Goal: Information Seeking & Learning: Learn about a topic

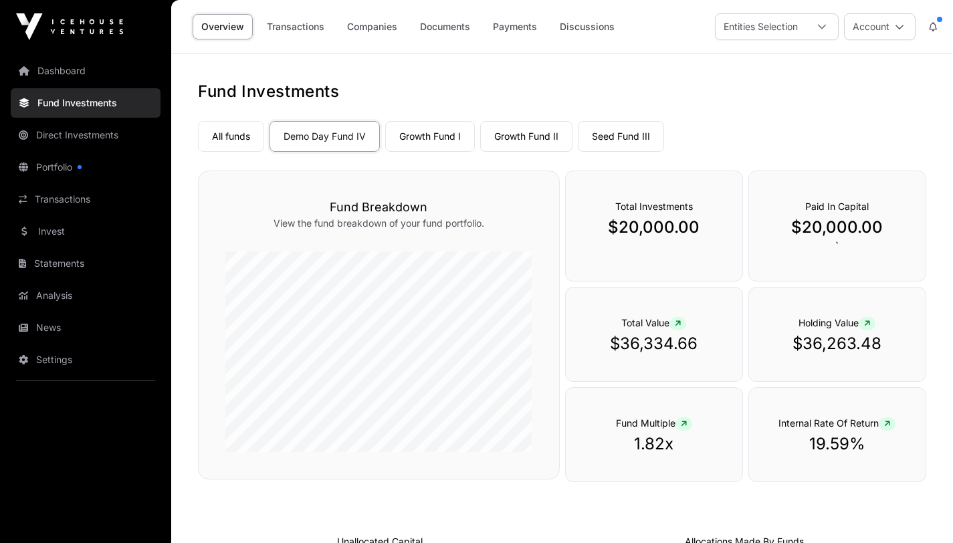
click at [899, 31] on icon at bounding box center [899, 26] width 9 height 9
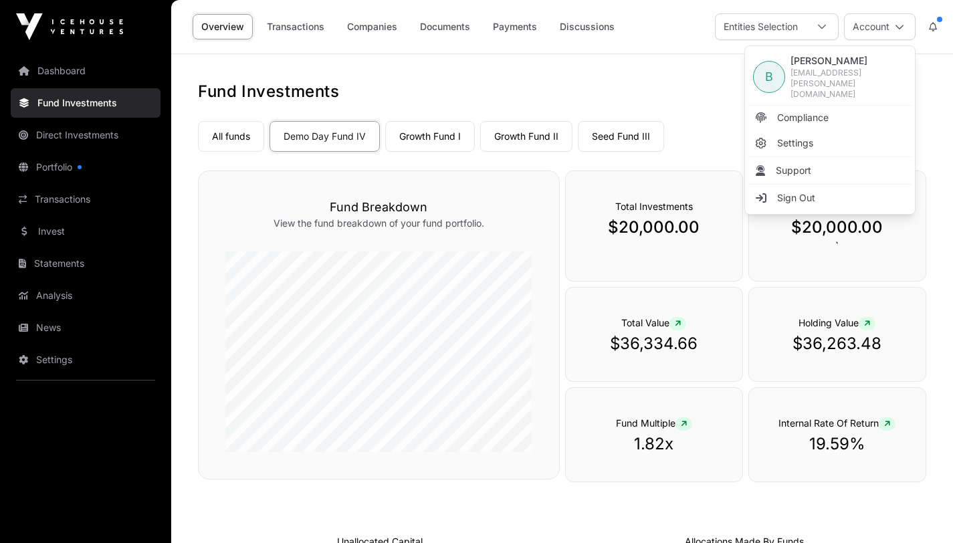
drag, startPoint x: 709, startPoint y: 61, endPoint x: 722, endPoint y: 61, distance: 13.4
click at [709, 61] on main "Fund Investments All funds Demo Day Fund IV Growth Fund I Growth Fund II Seed F…" at bounding box center [562, 506] width 782 height 904
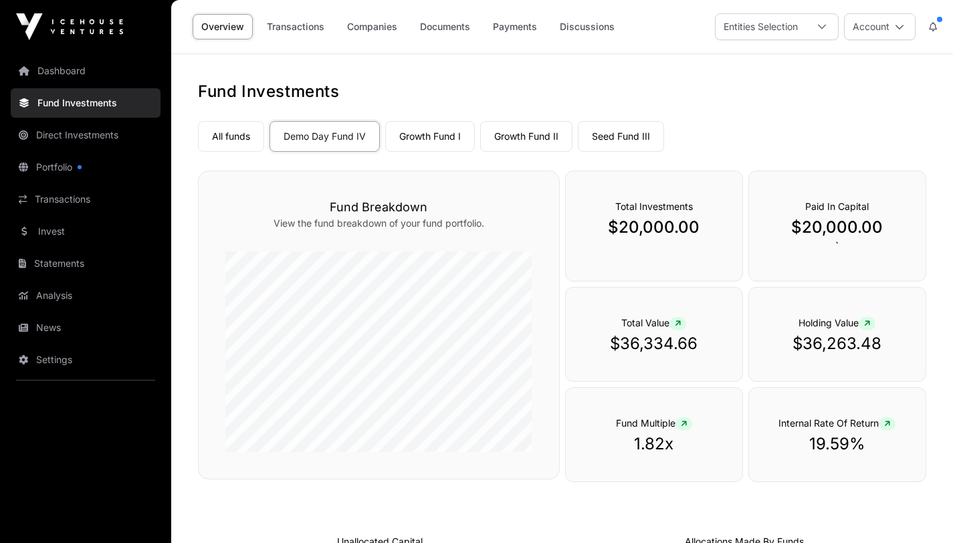
click at [822, 27] on icon at bounding box center [822, 27] width 8 height 5
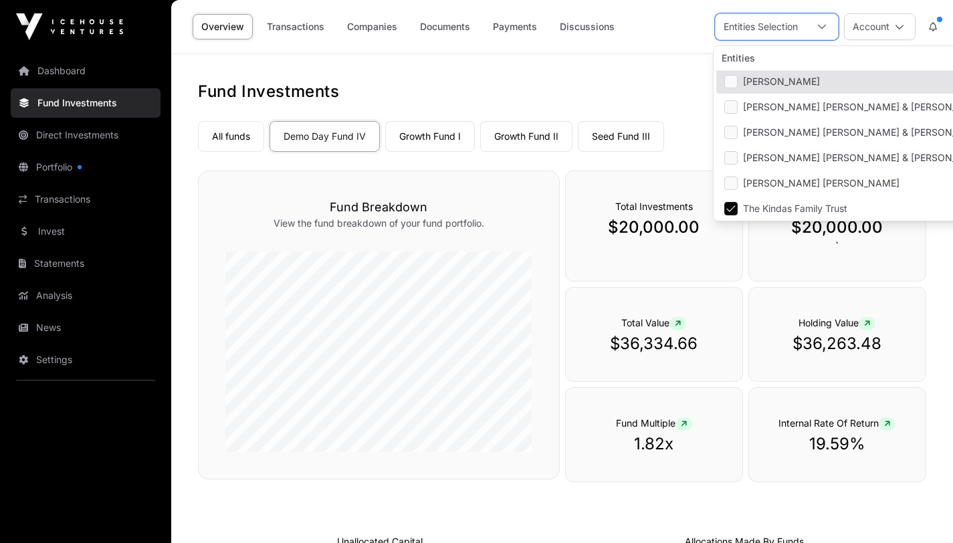
scroll to position [54, 0]
click at [617, 107] on nav "All funds Demo Day Fund IV Growth Fund I Growth Fund II Seed Fund III Select a …" at bounding box center [562, 133] width 728 height 63
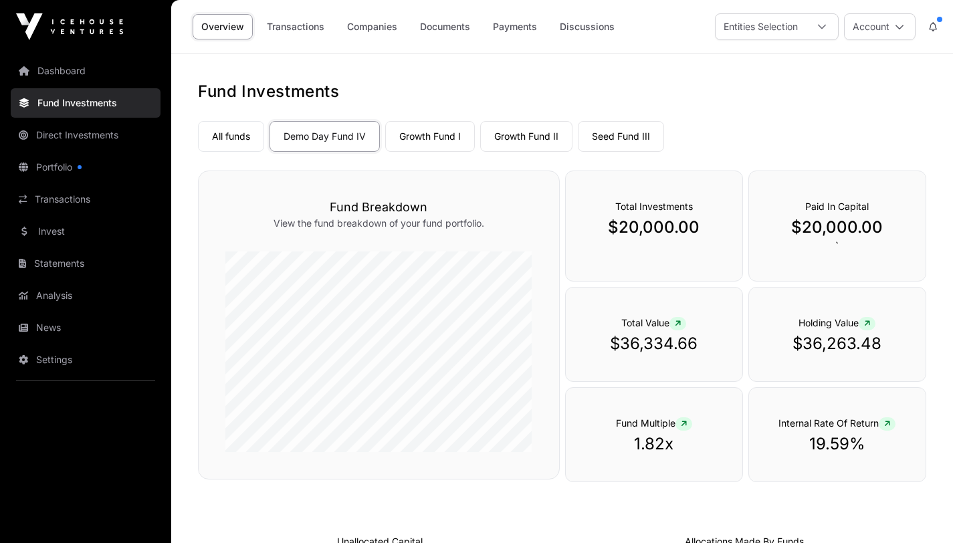
click at [324, 143] on link "Demo Day Fund IV" at bounding box center [325, 136] width 110 height 31
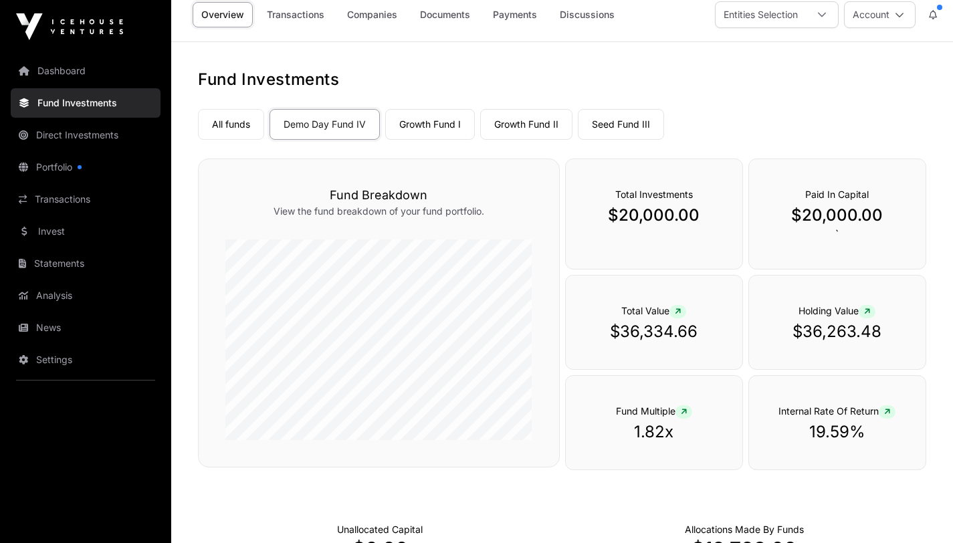
scroll to position [11, 0]
click at [52, 165] on link "Portfolio" at bounding box center [86, 166] width 150 height 29
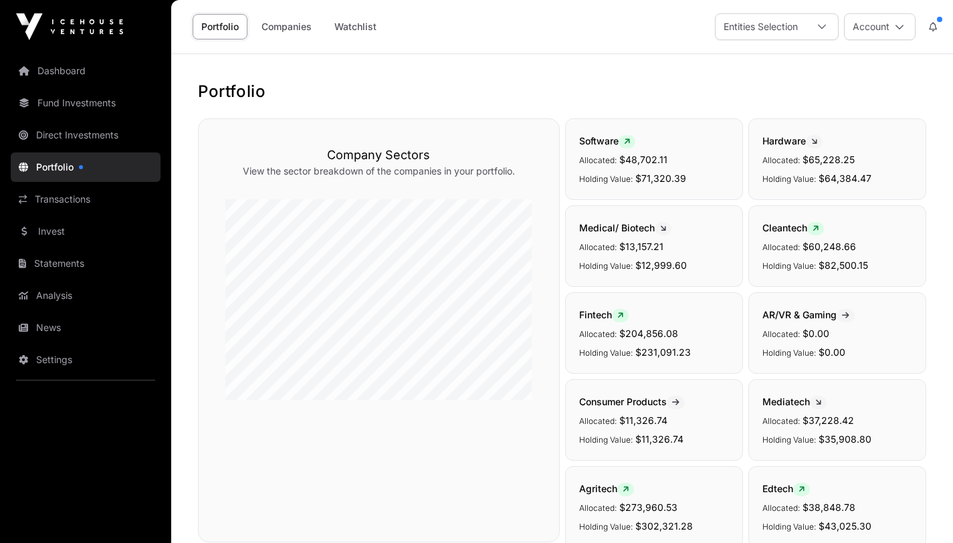
click at [825, 23] on icon at bounding box center [821, 26] width 9 height 9
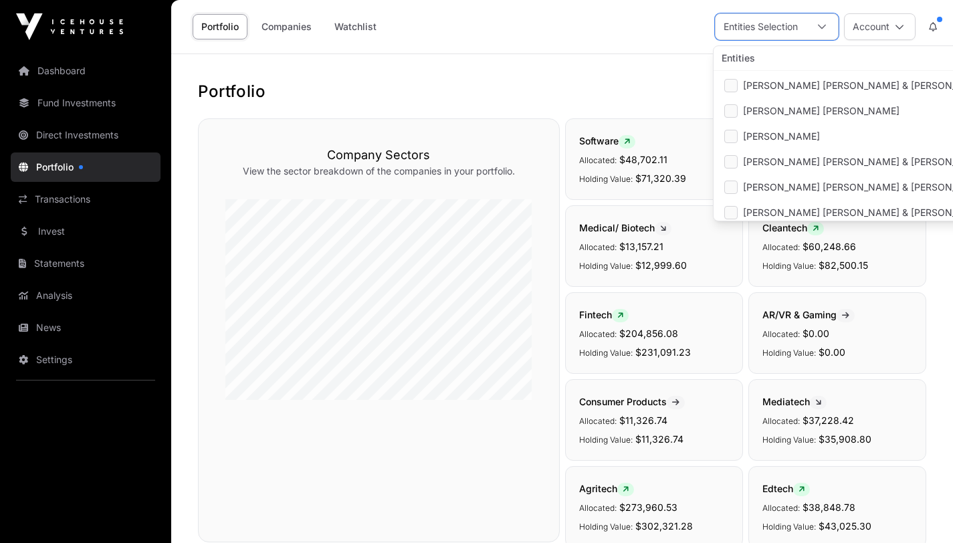
scroll to position [55, 0]
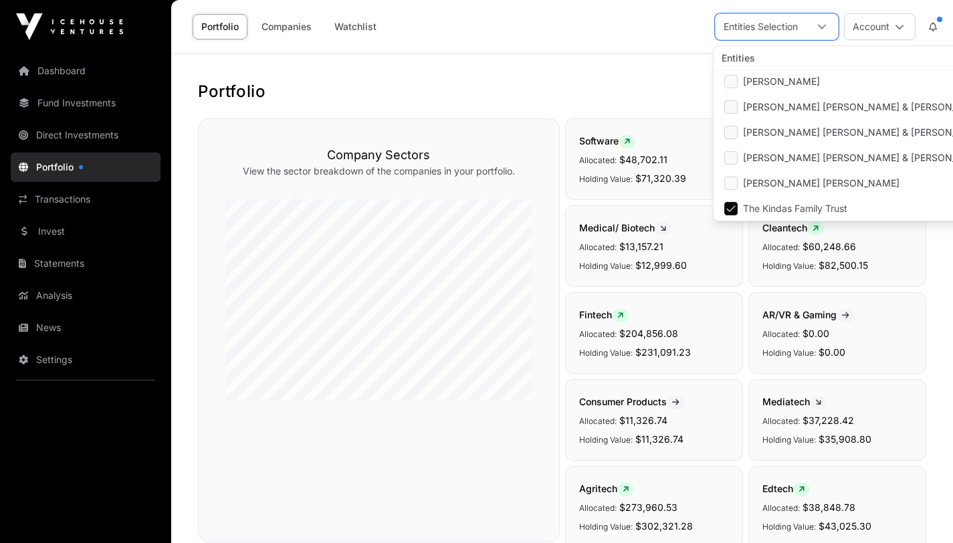
click at [897, 29] on icon at bounding box center [899, 26] width 9 height 9
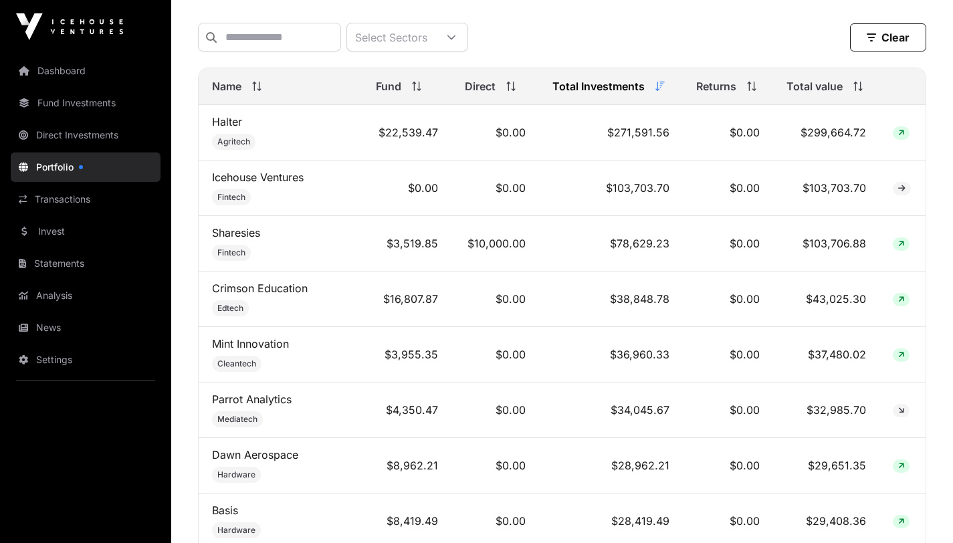
scroll to position [570, 0]
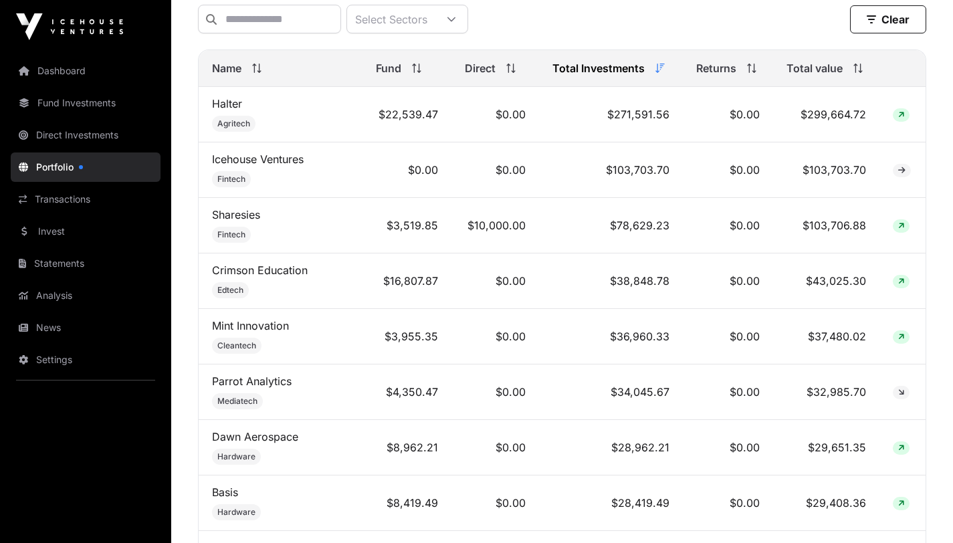
click at [456, 24] on icon at bounding box center [451, 19] width 9 height 9
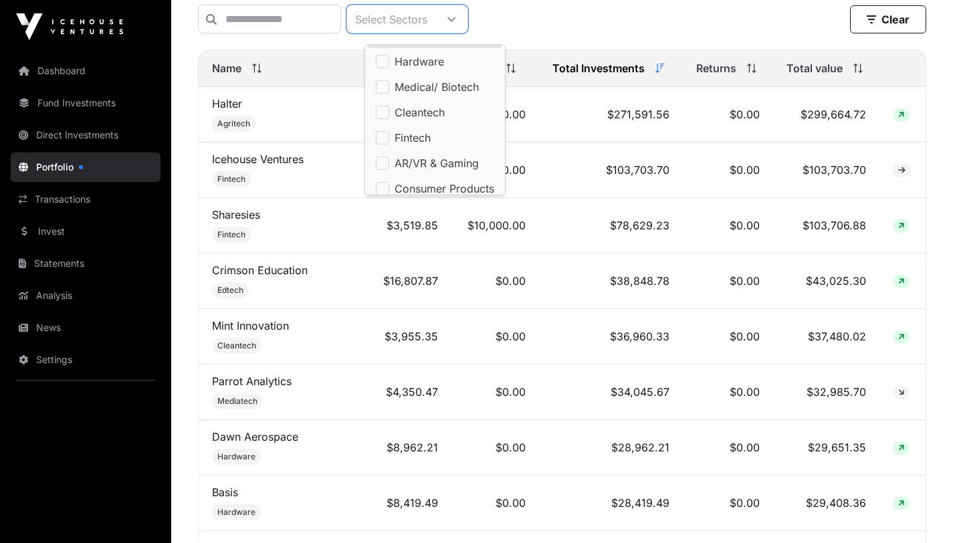
scroll to position [0, 0]
click at [726, 11] on div "Select Sectors Clear" at bounding box center [562, 19] width 728 height 29
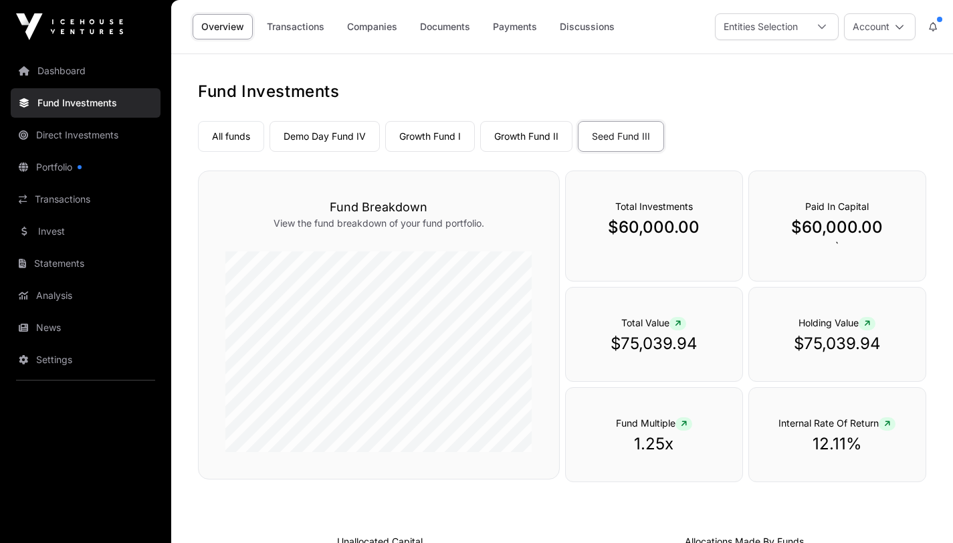
click at [366, 30] on link "Companies" at bounding box center [372, 26] width 68 height 25
click at [364, 27] on link "Companies" at bounding box center [372, 26] width 68 height 25
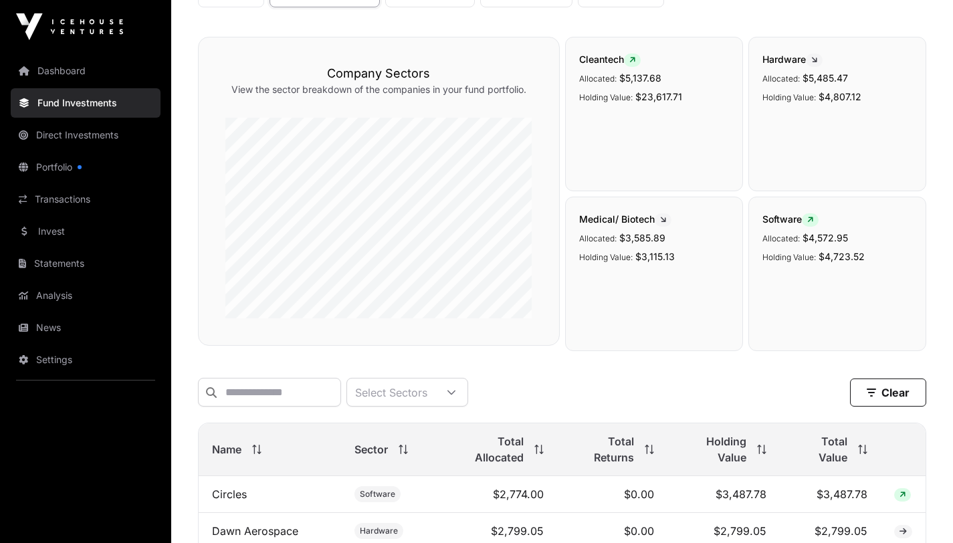
scroll to position [31, 0]
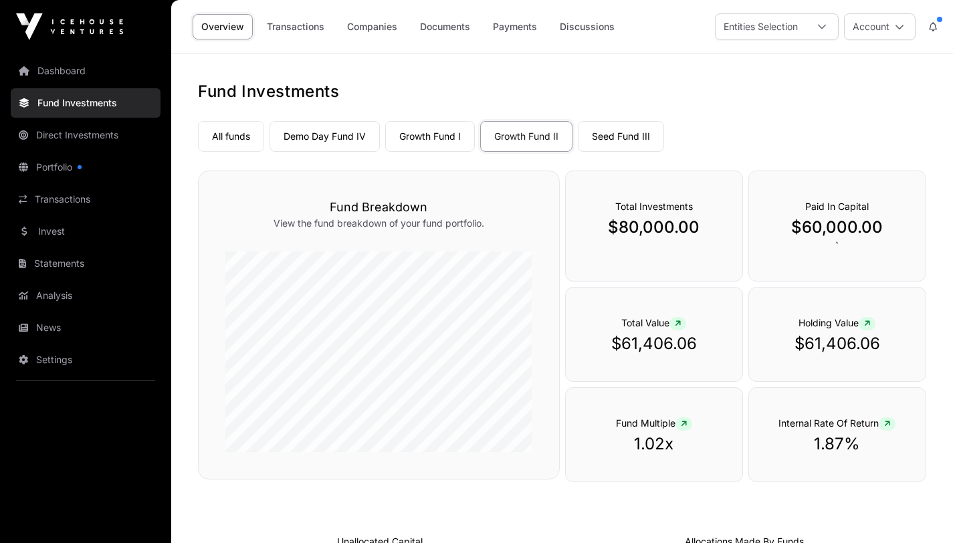
click at [375, 27] on link "Companies" at bounding box center [372, 26] width 68 height 25
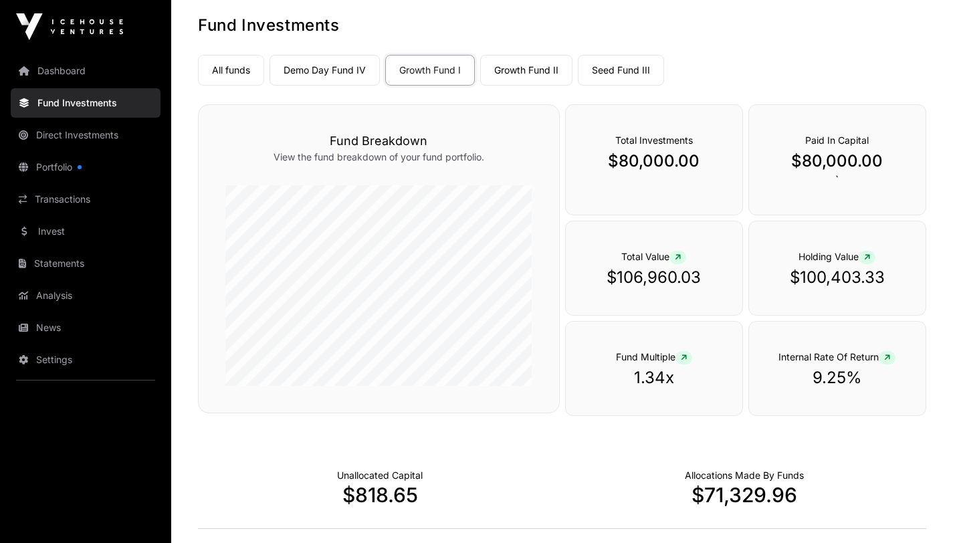
scroll to position [72, 0]
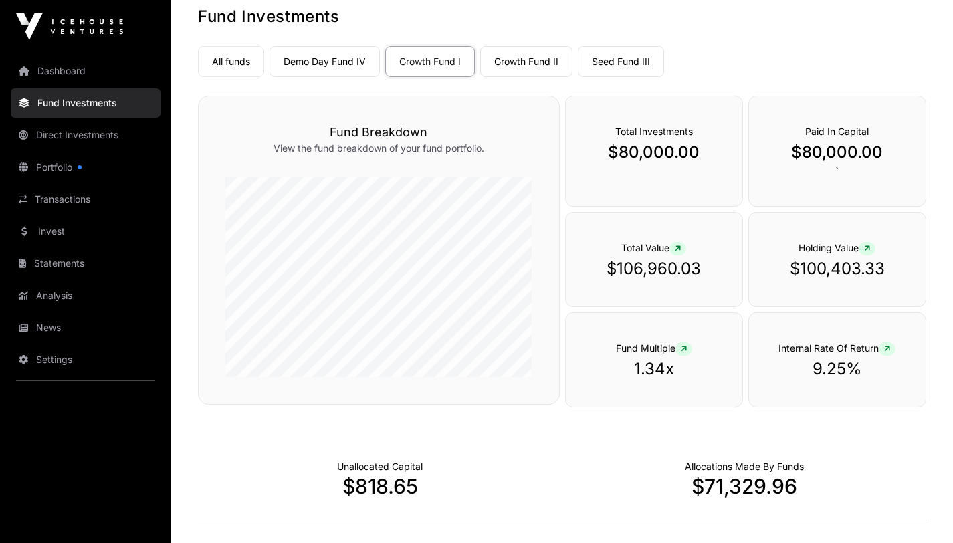
scroll to position [11, 0]
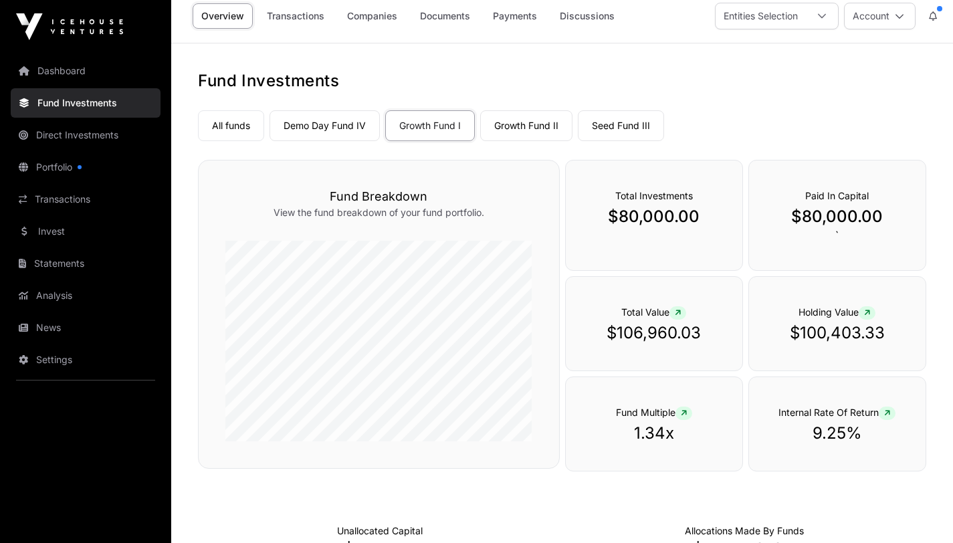
click at [367, 15] on link "Companies" at bounding box center [372, 15] width 68 height 25
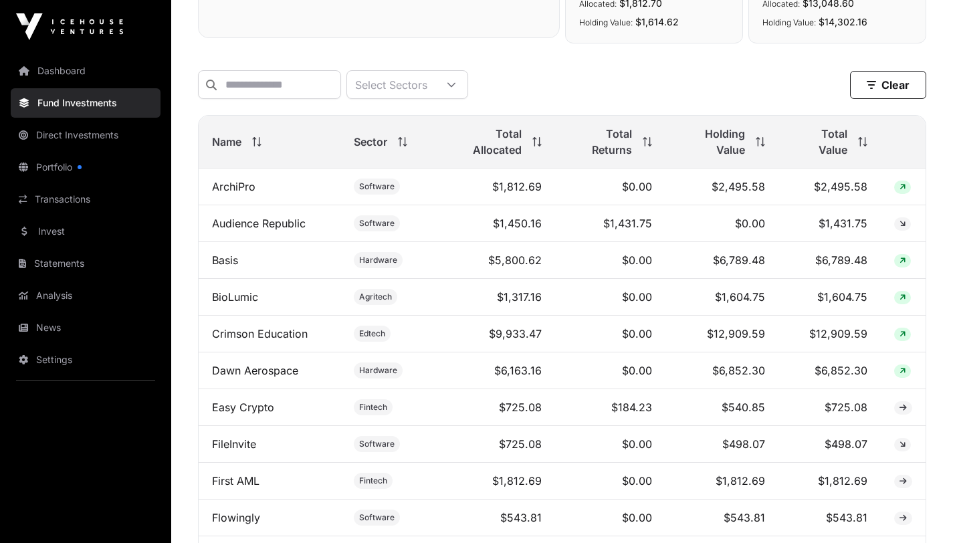
scroll to position [330, 0]
